Goal: Information Seeking & Learning: Learn about a topic

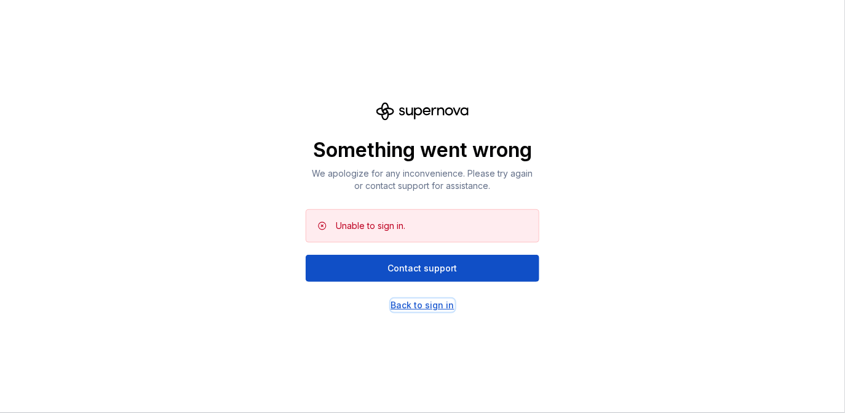
click at [419, 303] on div "Back to sign in" at bounding box center [422, 305] width 63 height 12
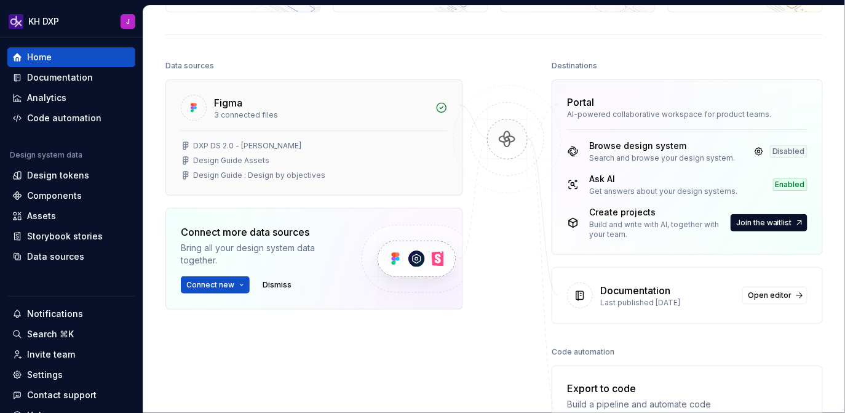
scroll to position [126, 0]
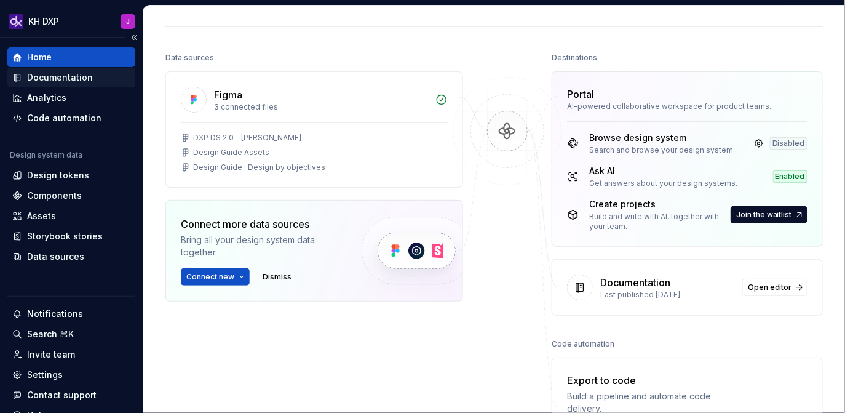
click at [73, 81] on div "Documentation" at bounding box center [60, 77] width 66 height 12
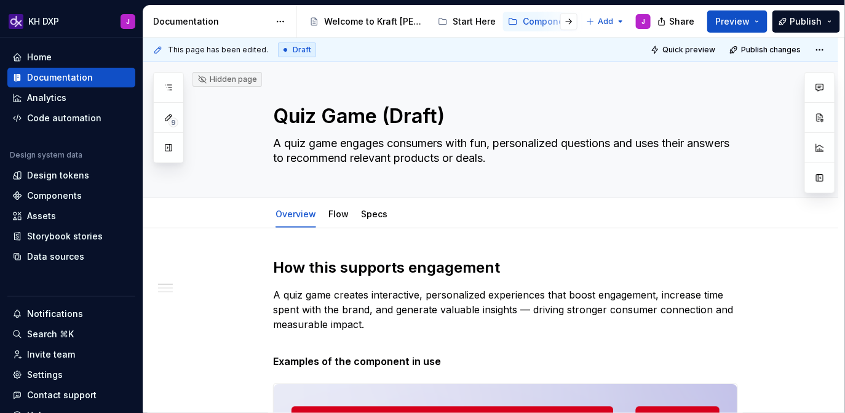
type textarea "*"
